Goal: Navigation & Orientation: Understand site structure

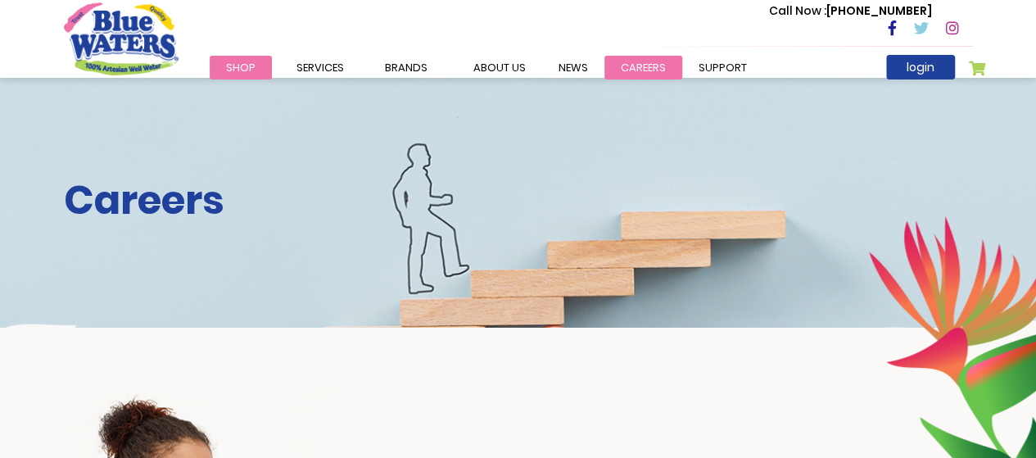
click at [632, 66] on link "careers" at bounding box center [644, 68] width 78 height 24
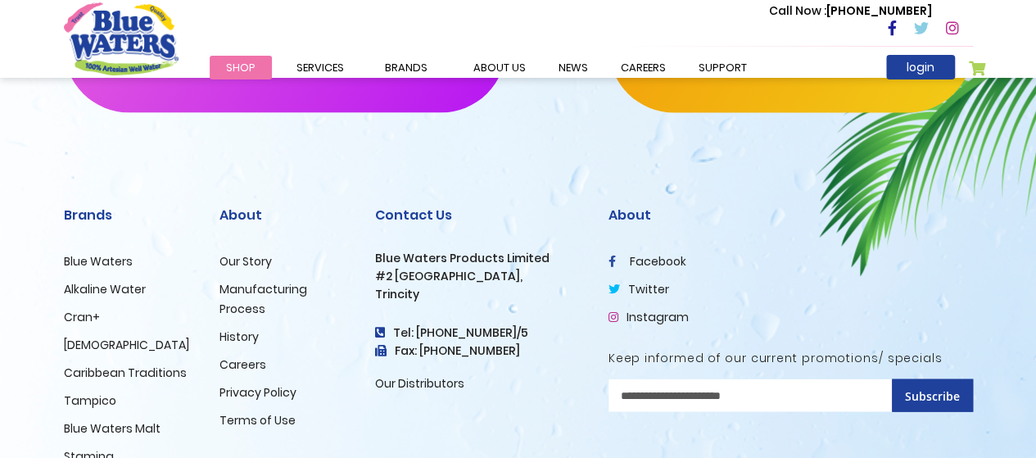
scroll to position [1802, 0]
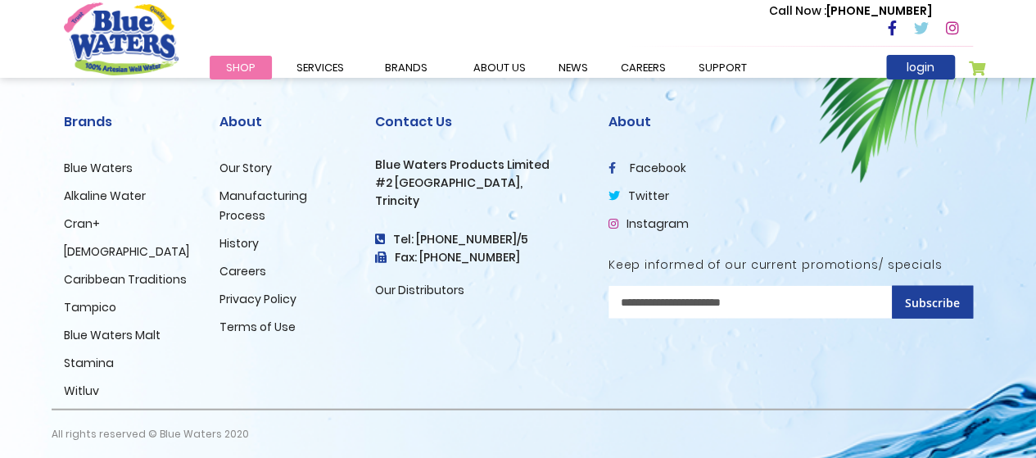
click at [84, 389] on link "Witluv" at bounding box center [81, 391] width 35 height 16
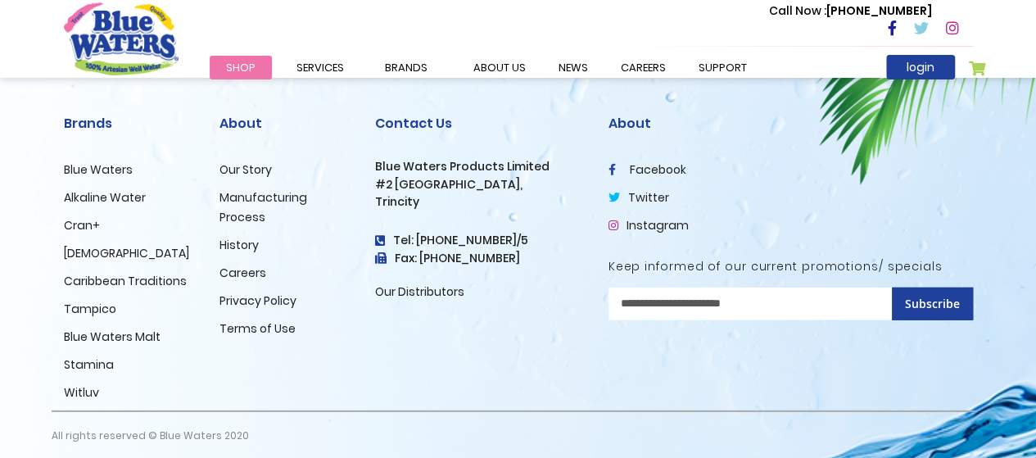
scroll to position [2245, 0]
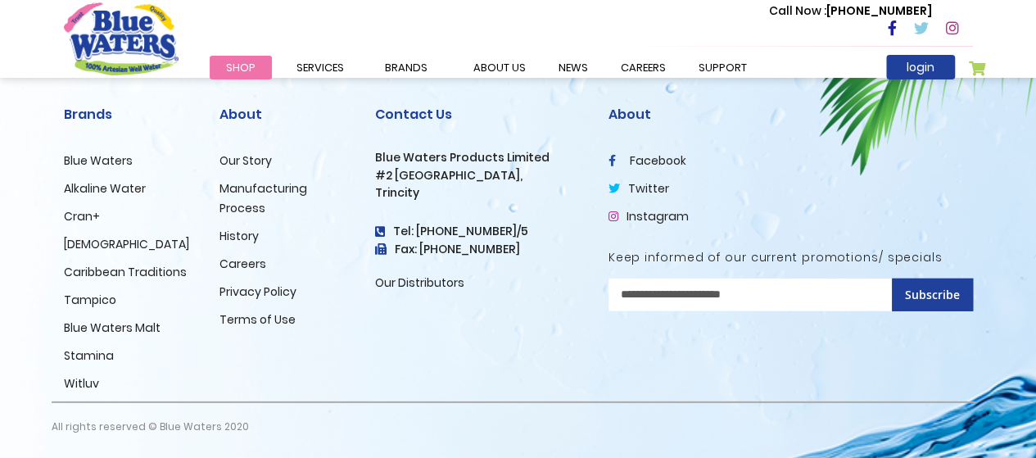
click at [81, 355] on link "Stamina" at bounding box center [89, 355] width 50 height 16
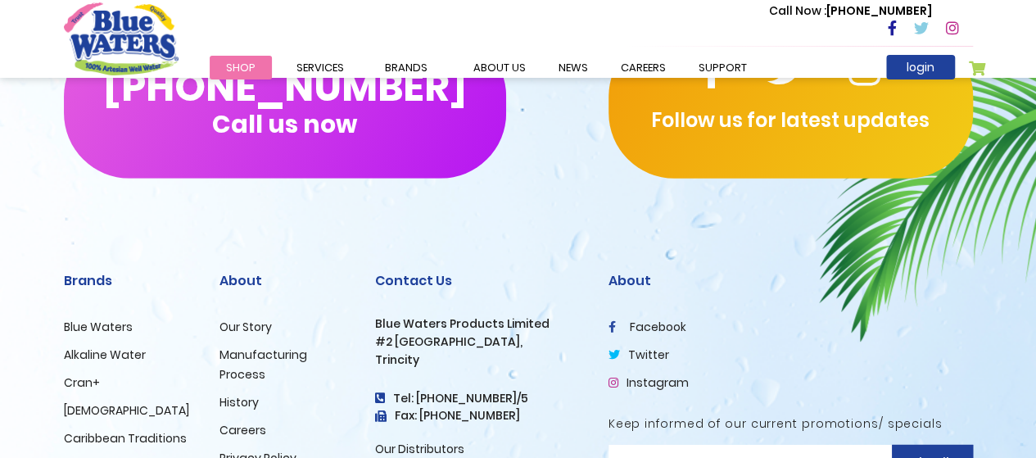
scroll to position [2434, 0]
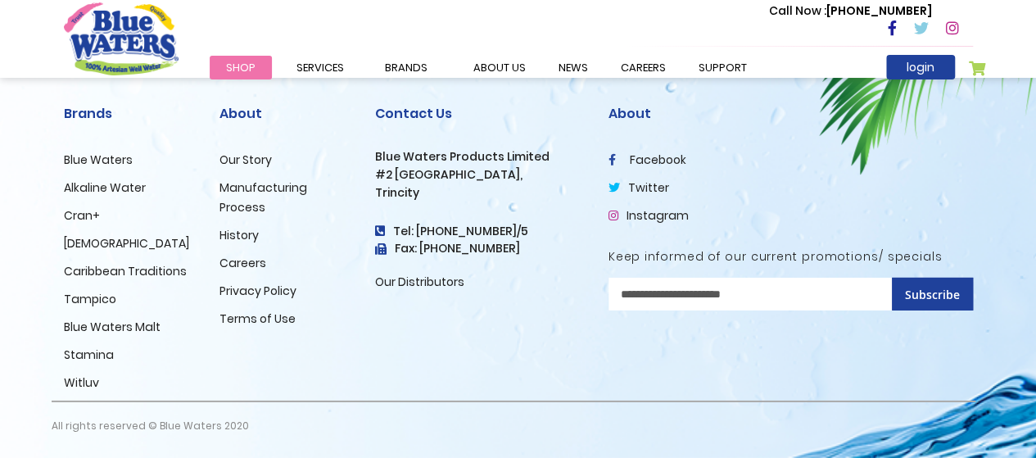
click at [79, 328] on link "Blue Waters Malt" at bounding box center [112, 327] width 97 height 16
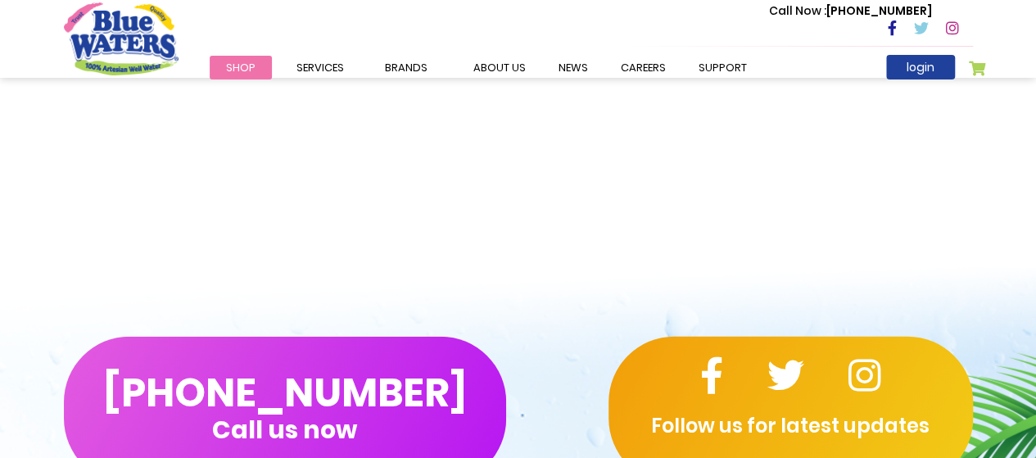
scroll to position [2294, 0]
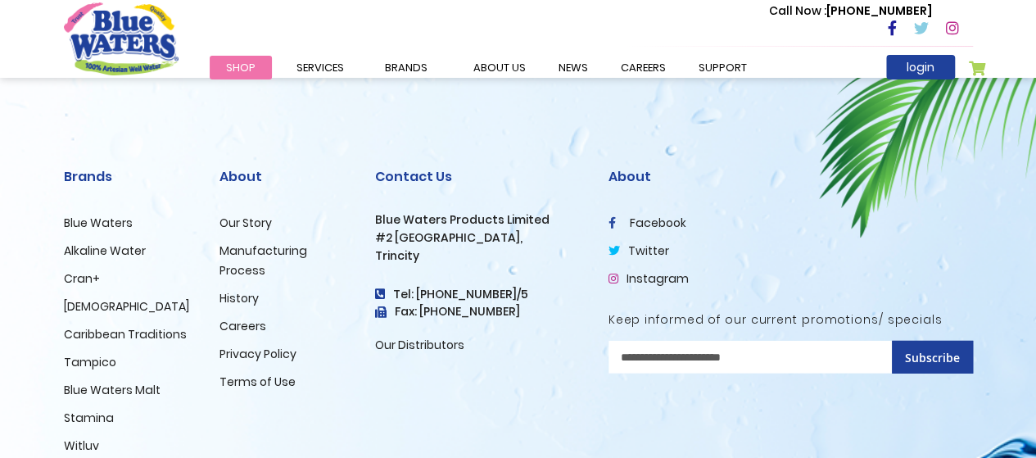
click at [85, 357] on link "Tampico" at bounding box center [90, 362] width 52 height 16
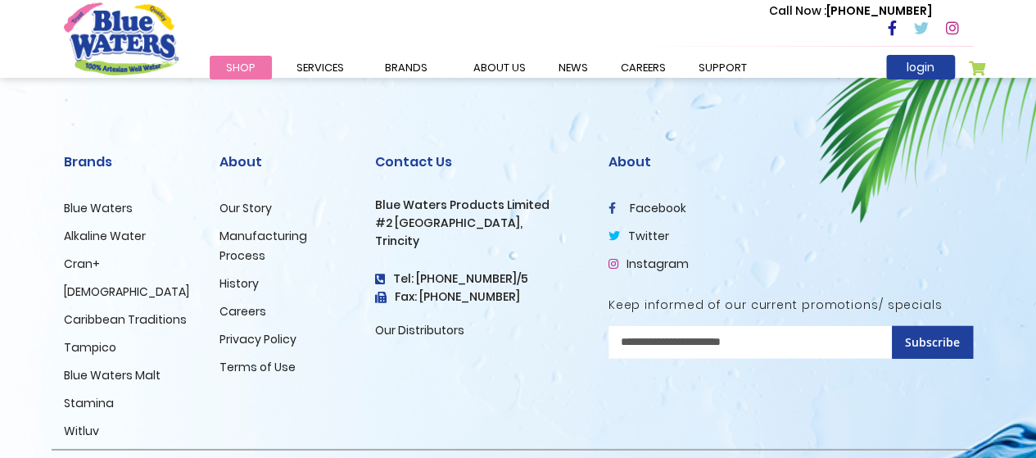
scroll to position [2294, 0]
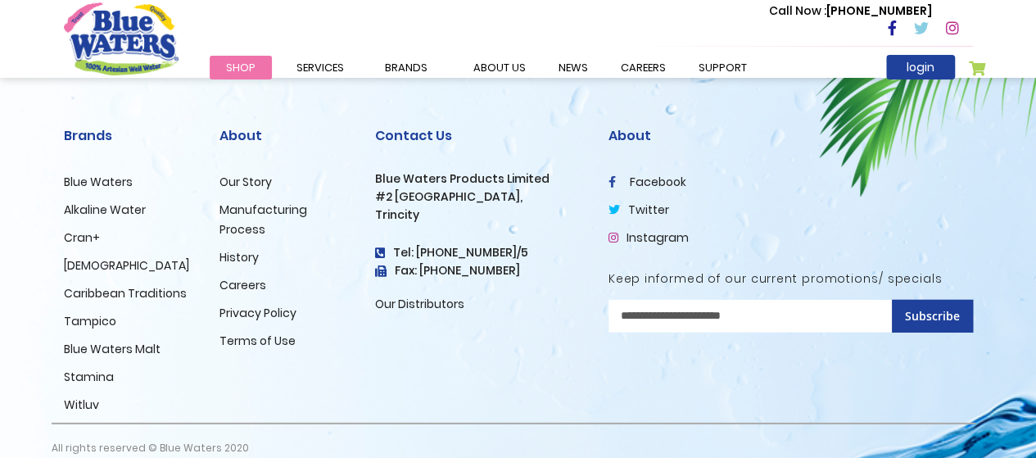
click at [137, 289] on link "Caribbean Traditions" at bounding box center [125, 293] width 123 height 16
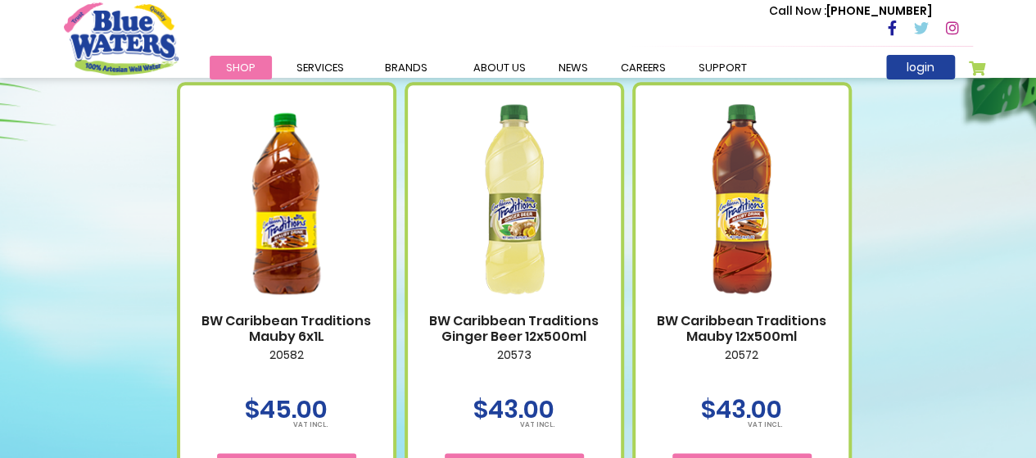
scroll to position [737, 0]
